Goal: Use online tool/utility: Utilize a website feature to perform a specific function

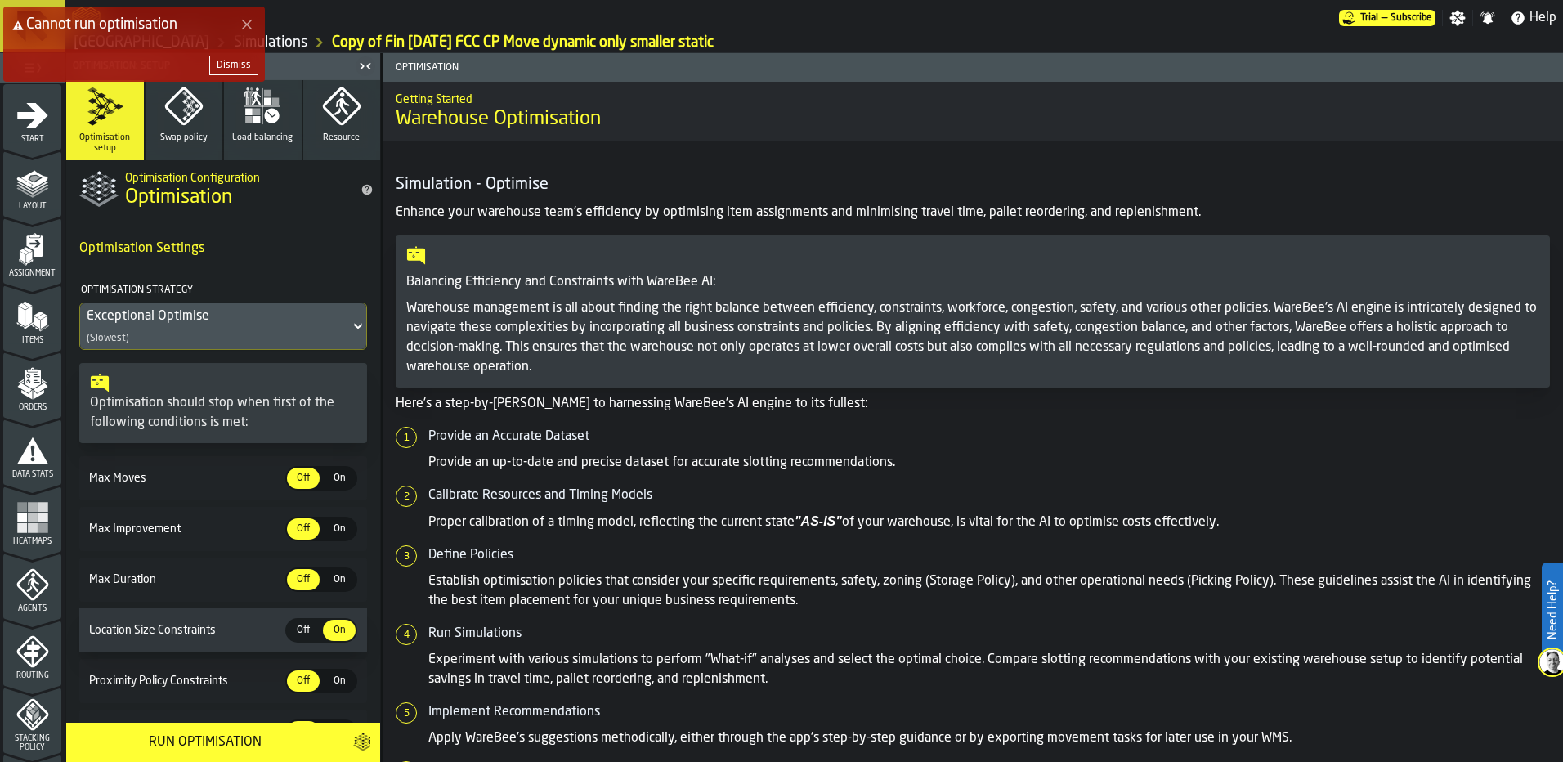
scroll to position [529, 0]
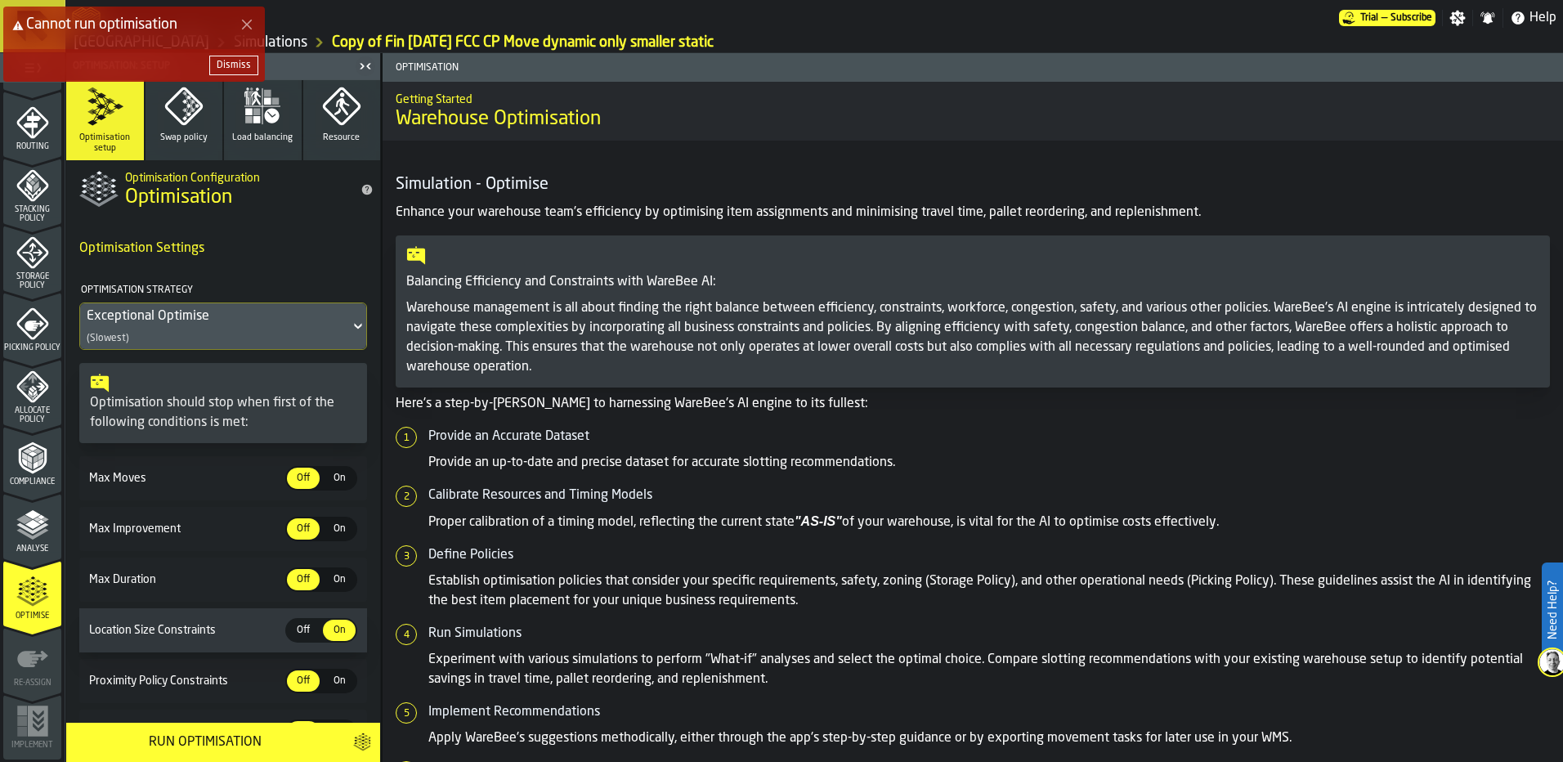
click at [244, 21] on polygon "Close Error" at bounding box center [247, 25] width 11 height 11
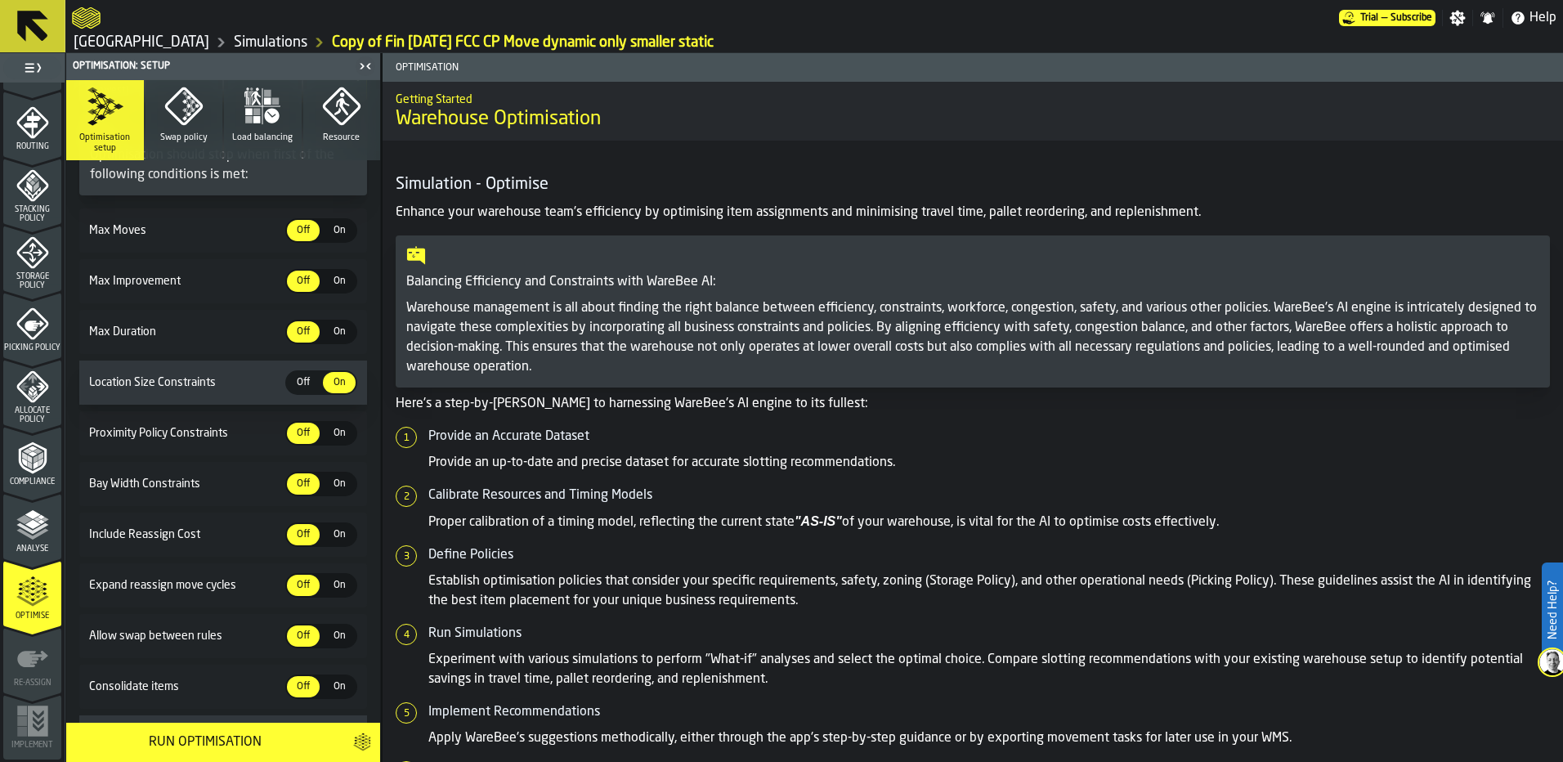
scroll to position [20, 0]
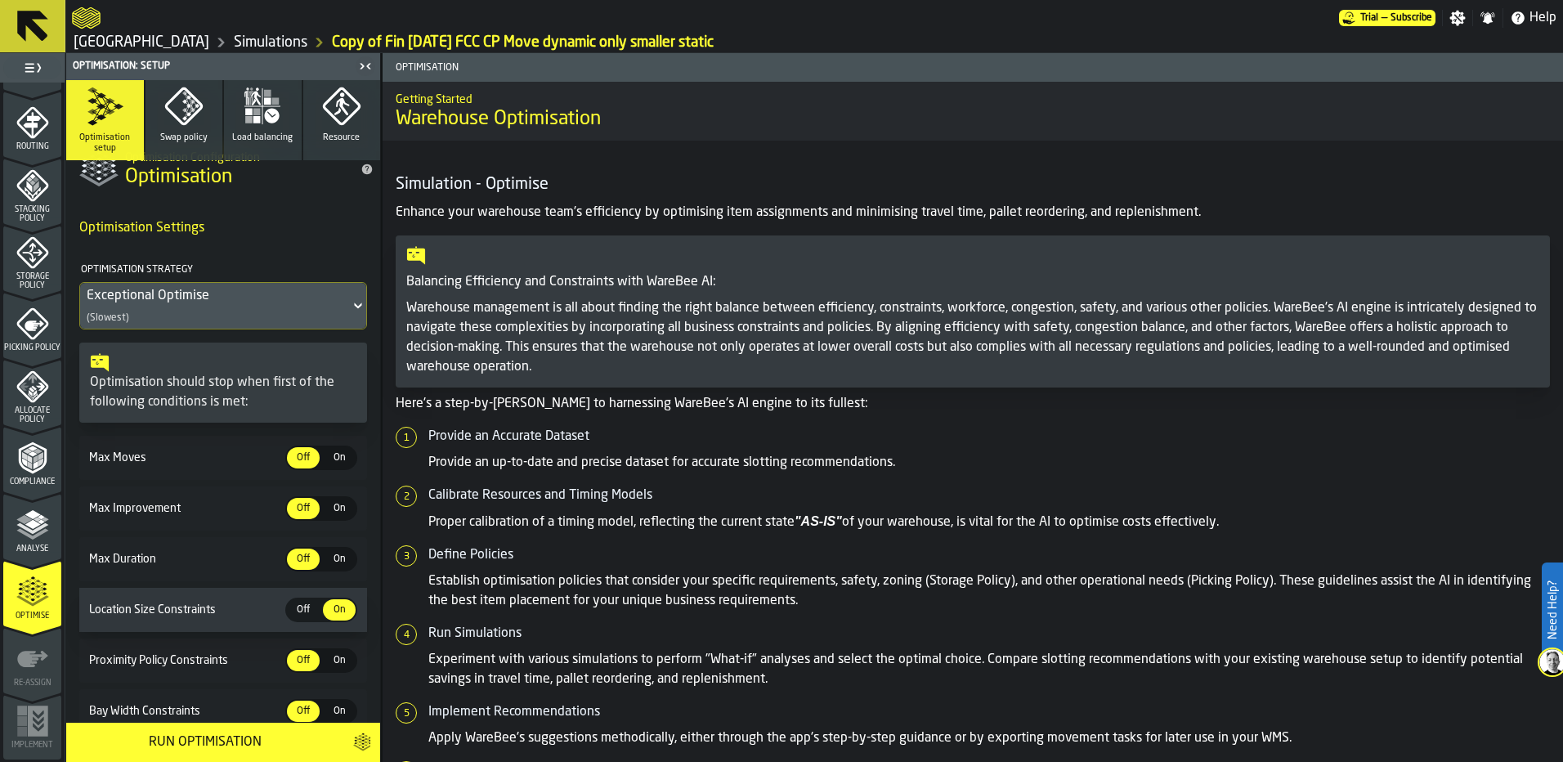
click at [216, 738] on div "Run Optimisation" at bounding box center [204, 742] width 257 height 20
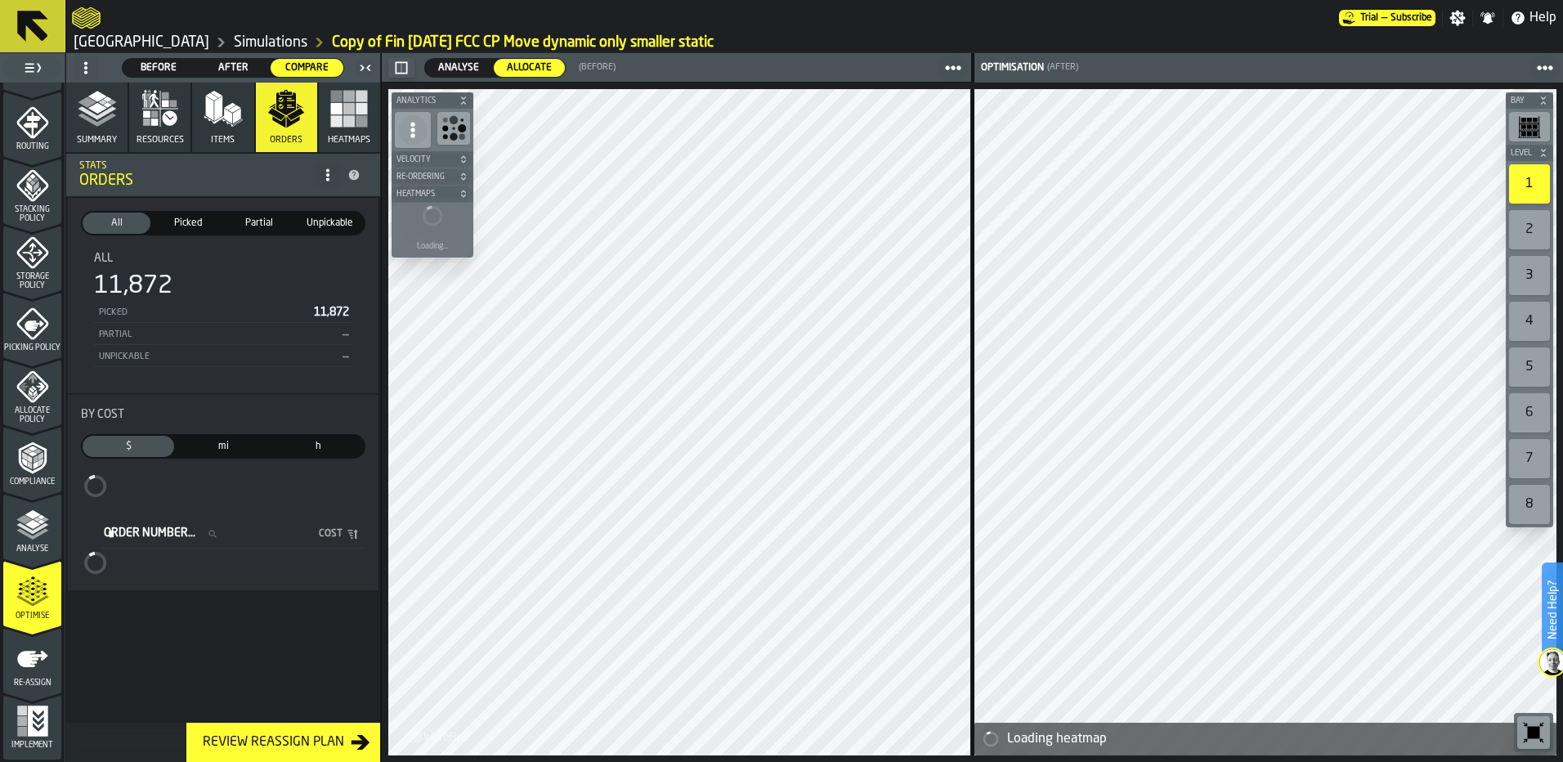
scroll to position [529, 0]
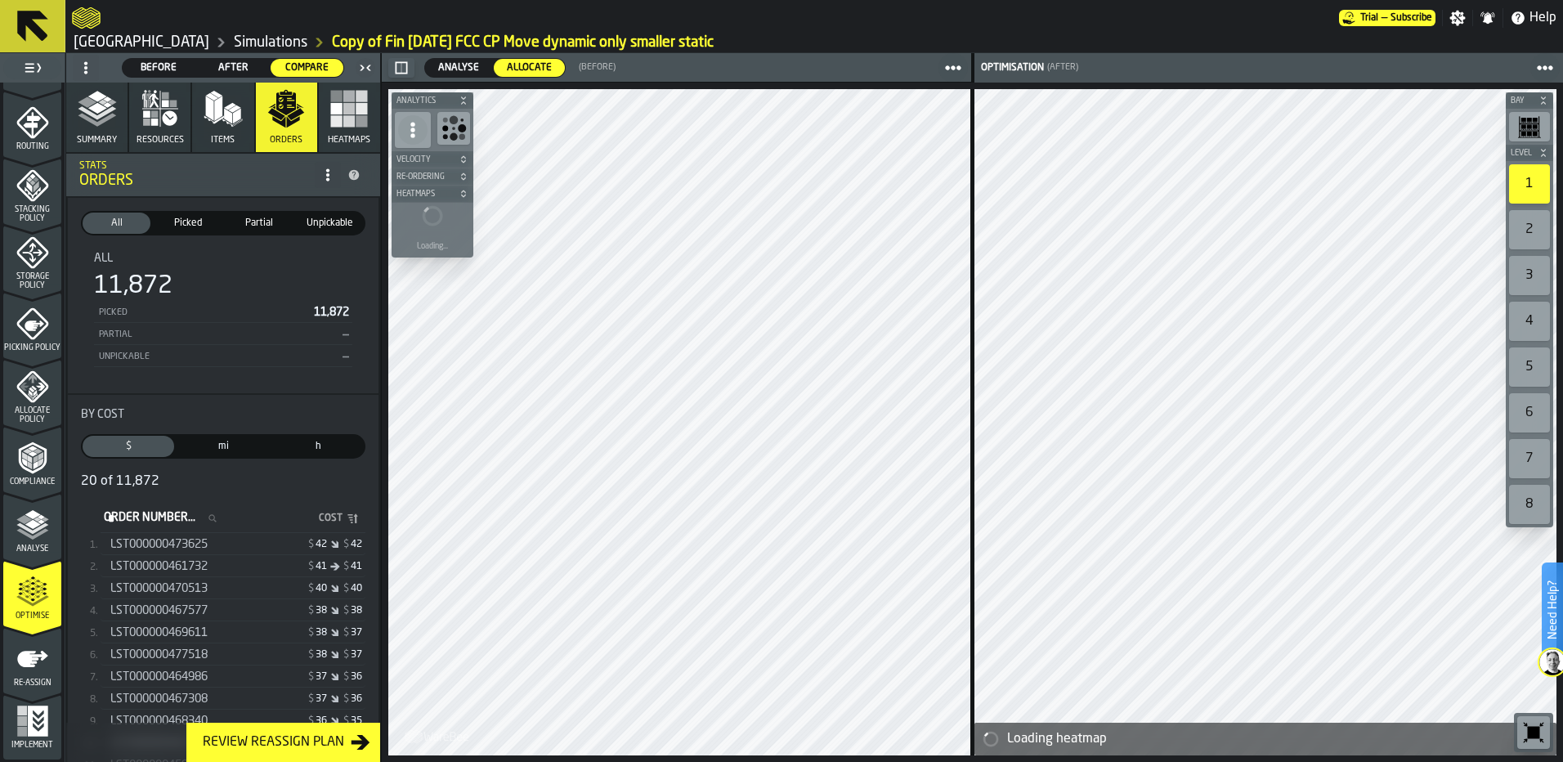
click at [98, 115] on polyline "button" at bounding box center [97, 112] width 38 height 13
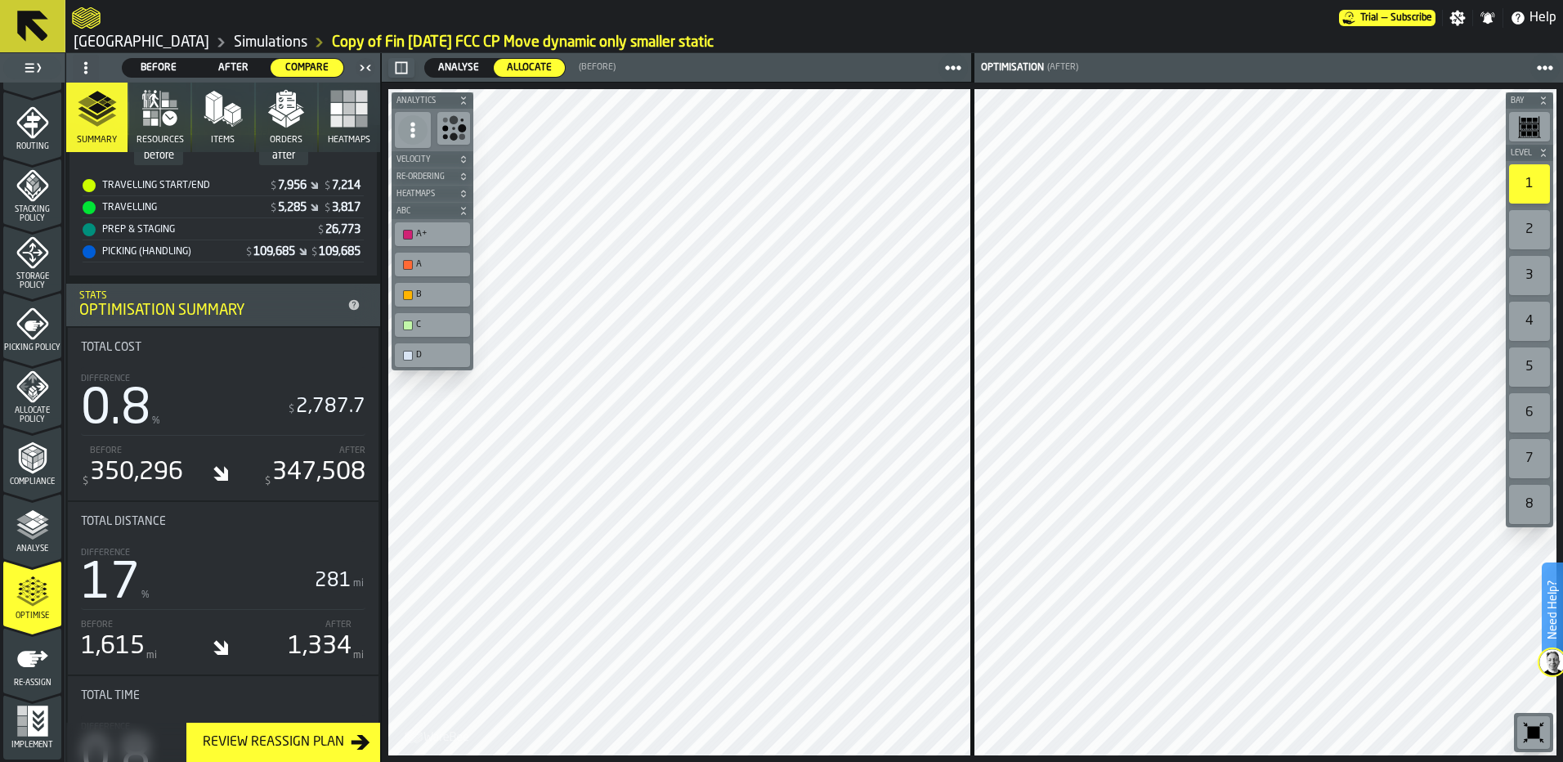
scroll to position [572, 0]
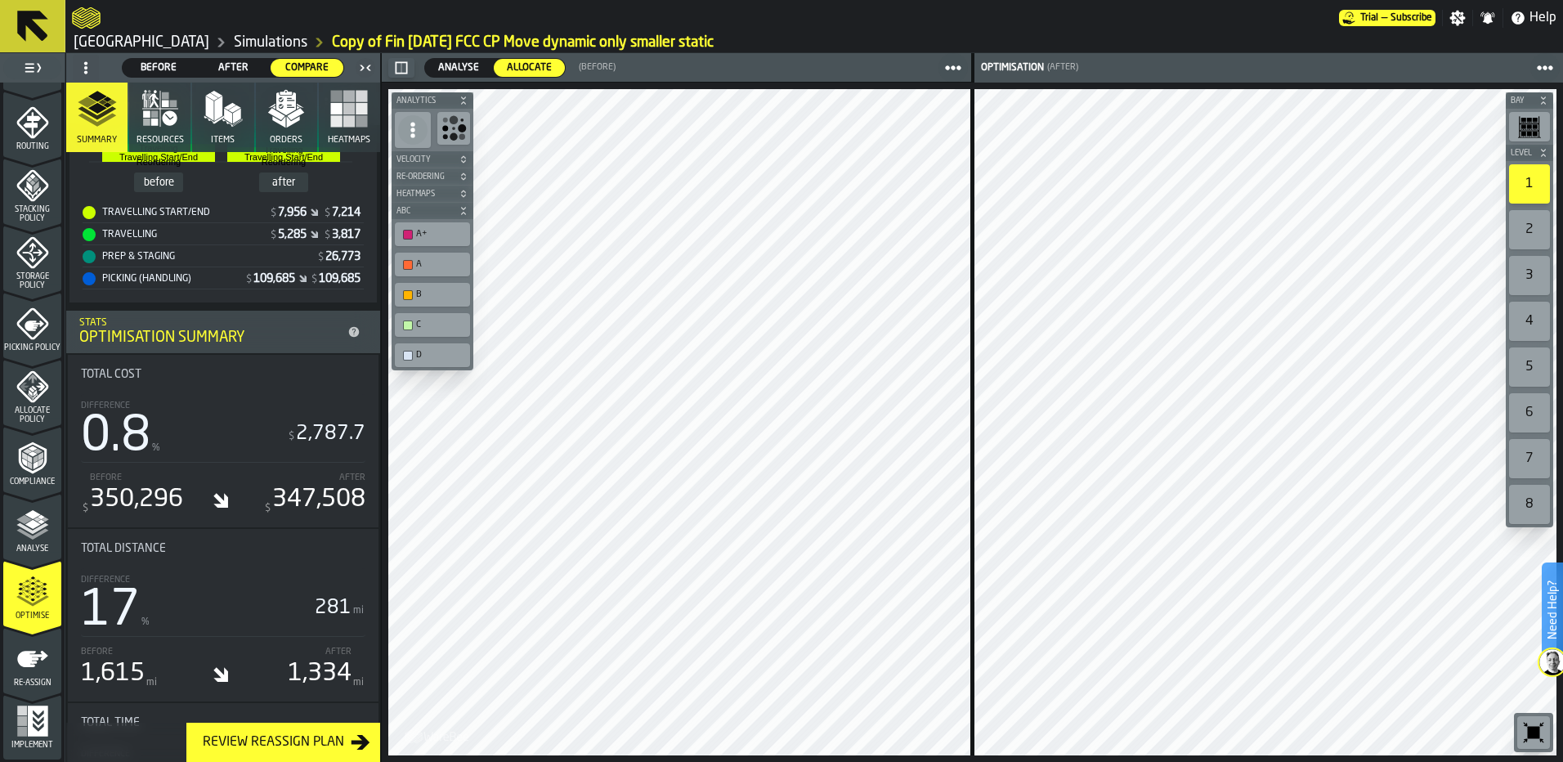
click at [27, 665] on icon "menu Re-assign" at bounding box center [32, 658] width 33 height 33
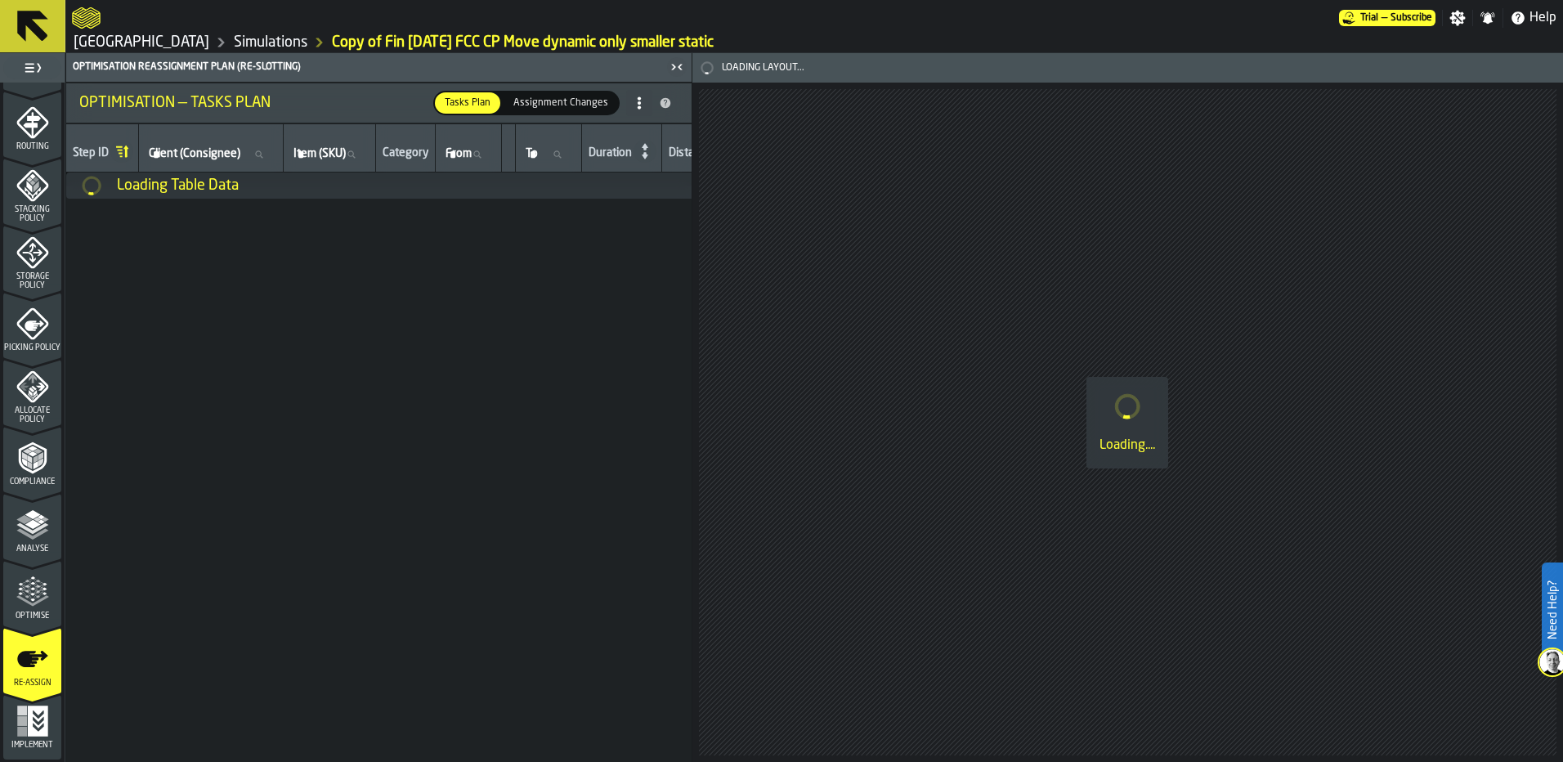
click at [13, 615] on span "Optimise" at bounding box center [32, 615] width 58 height 9
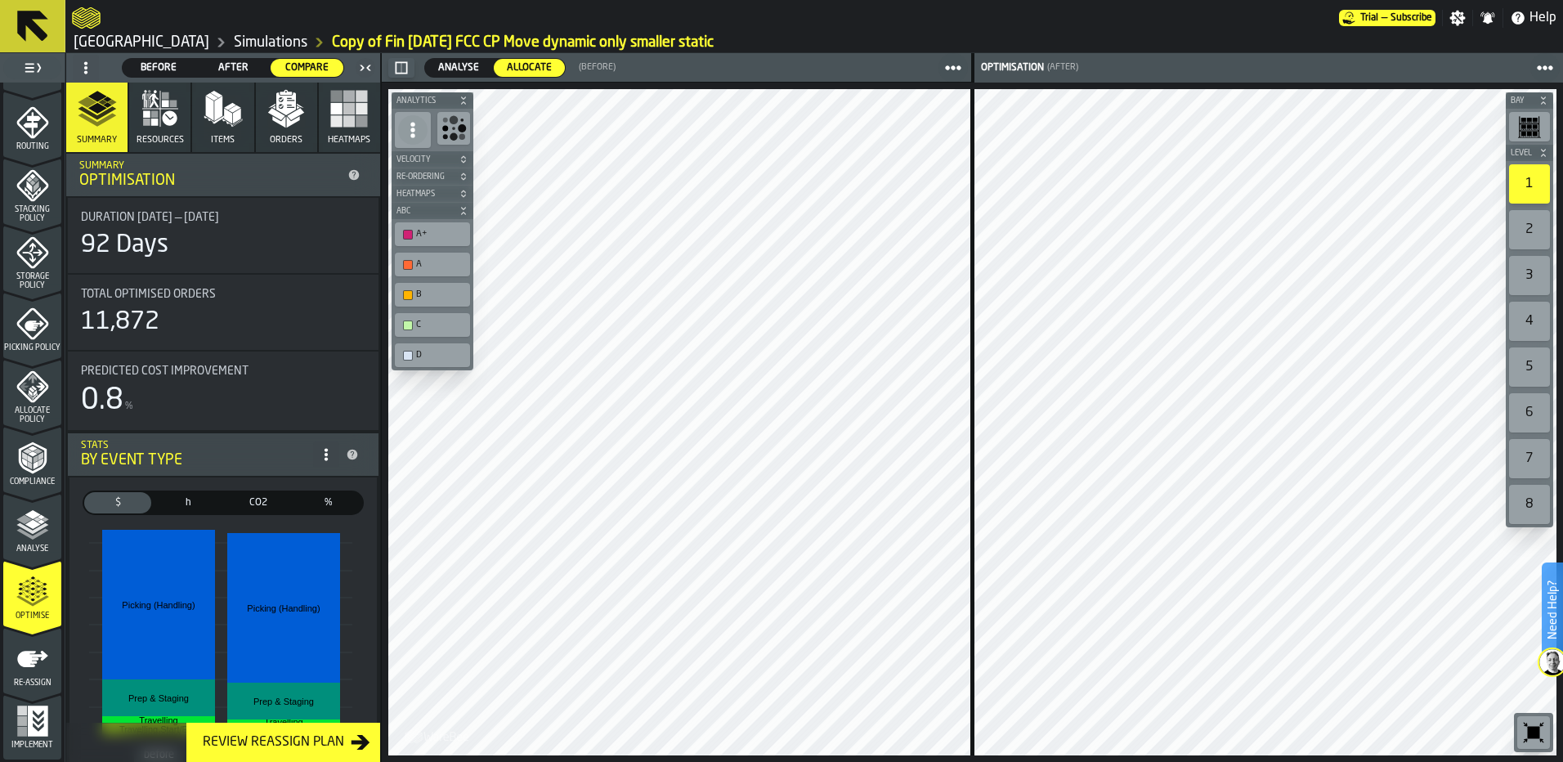
click at [27, 666] on icon "menu Re-assign" at bounding box center [32, 659] width 31 height 16
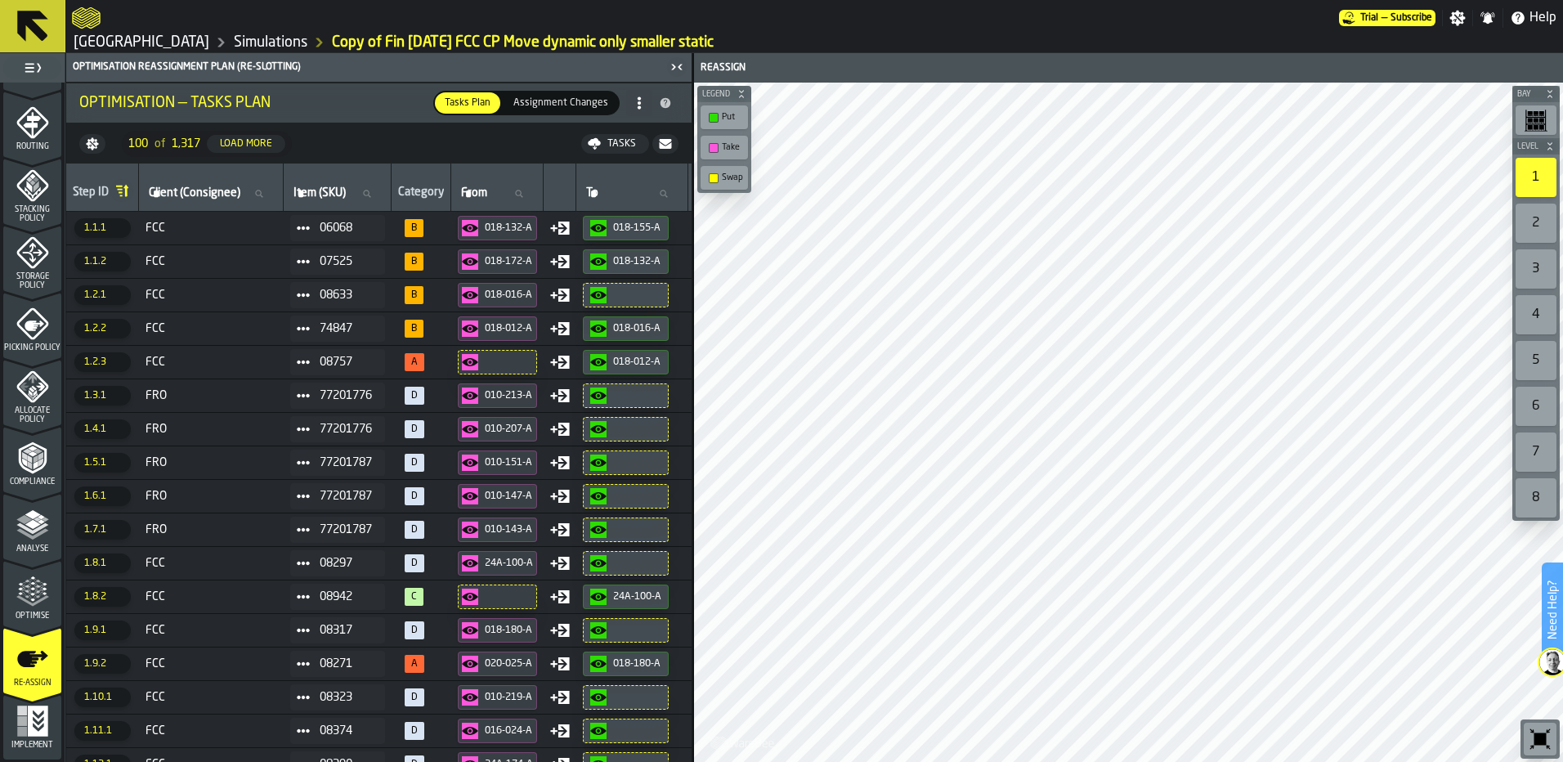
click at [597, 144] on icon "button-Tasks" at bounding box center [594, 141] width 13 height 7
